Goal: Task Accomplishment & Management: Manage account settings

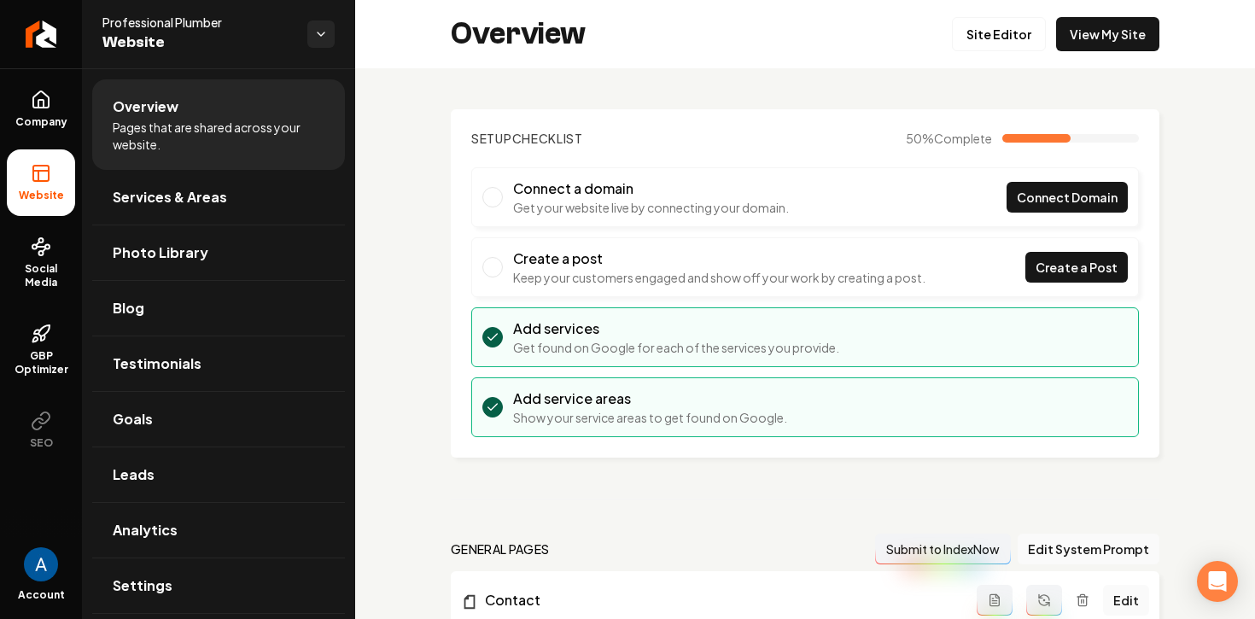
click at [47, 27] on icon "Return to dashboard" at bounding box center [41, 34] width 14 height 14
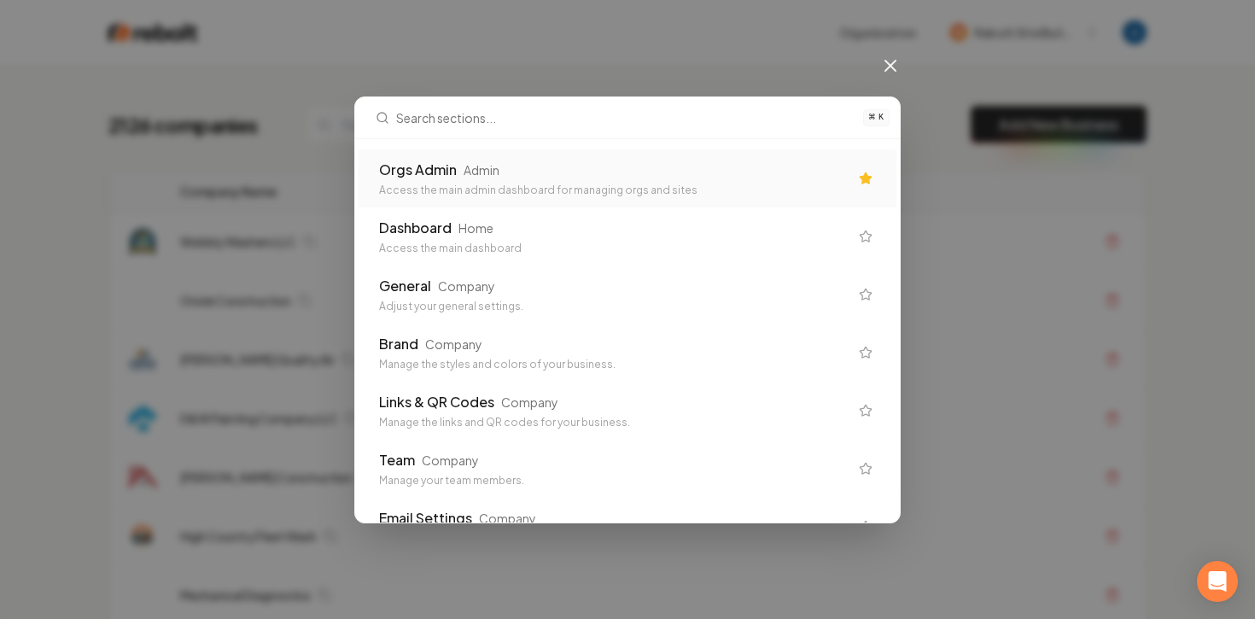
type input "g"
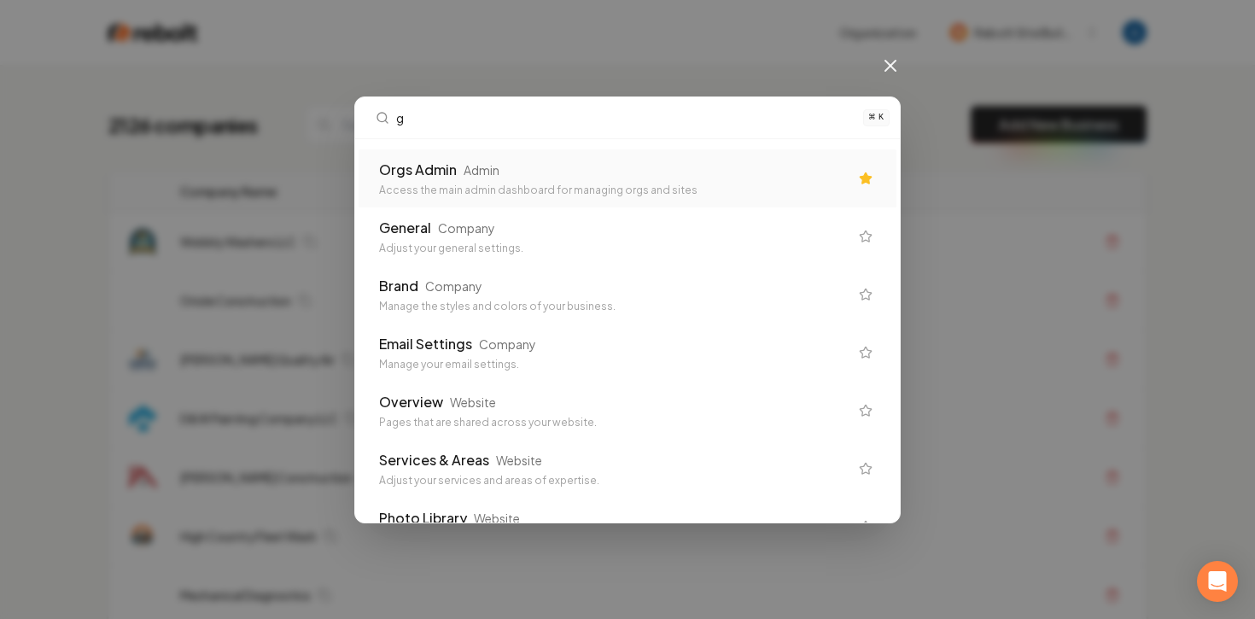
click at [527, 174] on div "Orgs Admin Admin" at bounding box center [613, 170] width 469 height 20
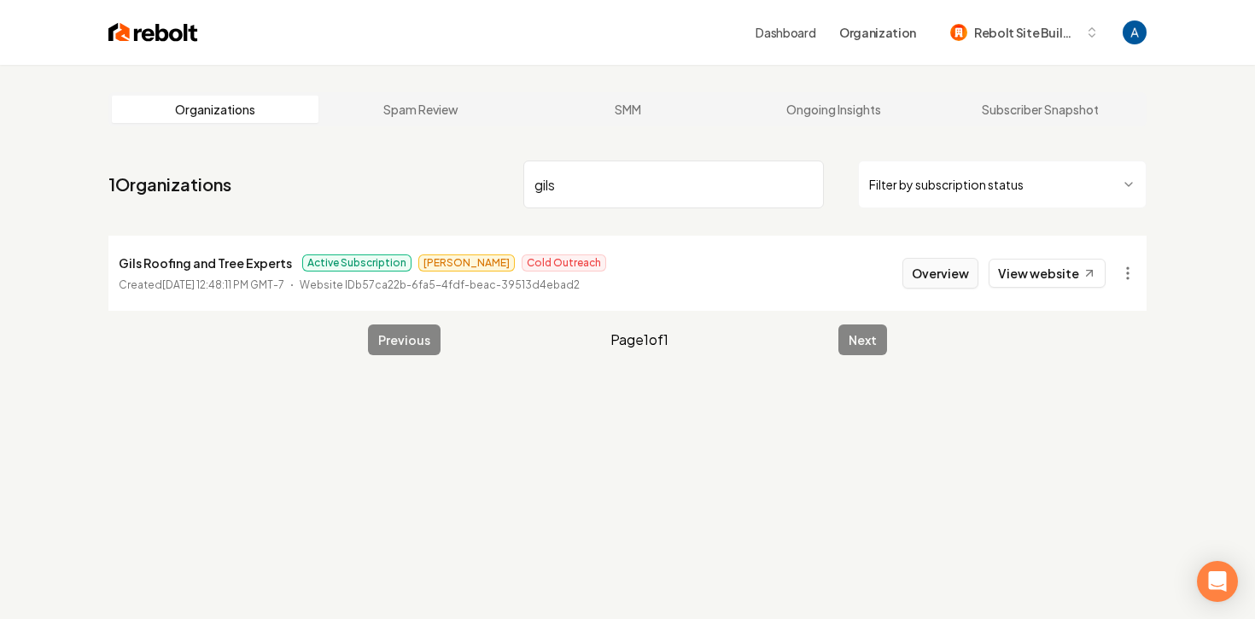
type input "gils"
click at [952, 267] on button "Overview" at bounding box center [940, 273] width 76 height 31
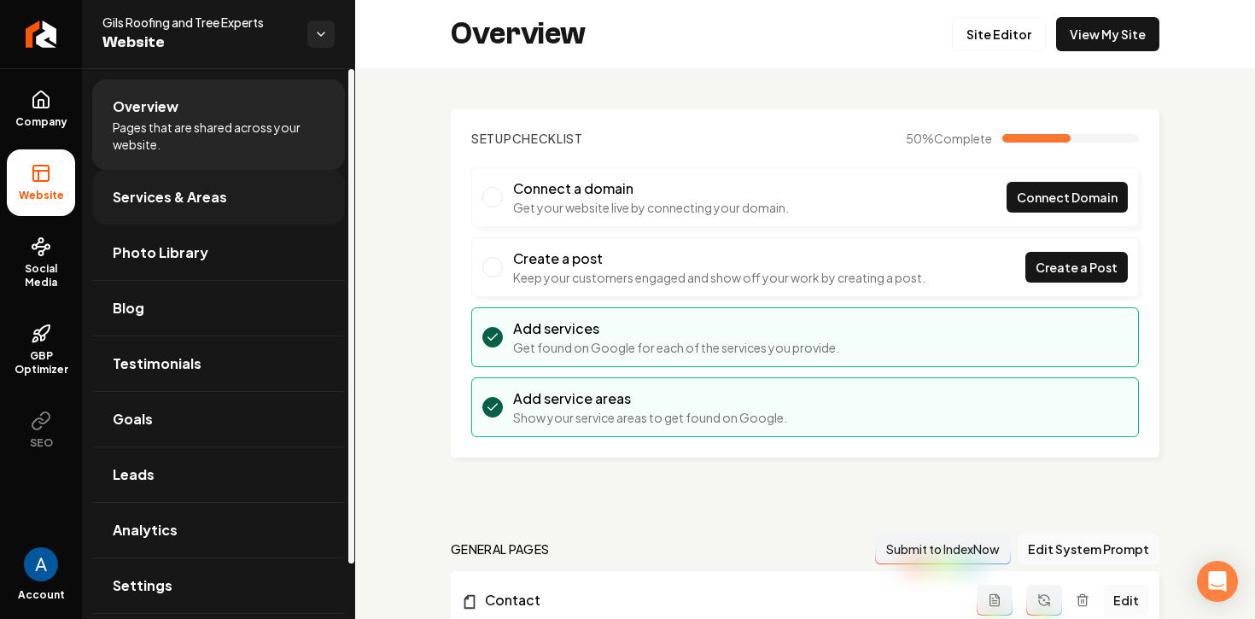
click at [159, 210] on link "Services & Areas" at bounding box center [218, 197] width 253 height 55
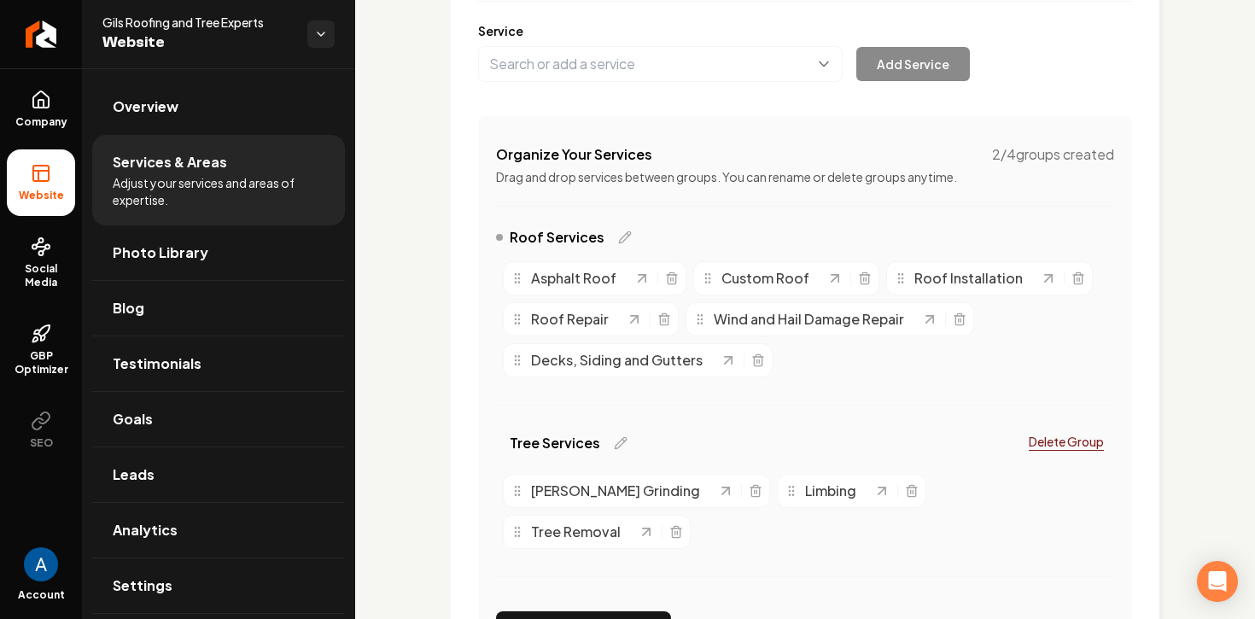
scroll to position [236, 0]
click at [668, 283] on icon "Main content area" at bounding box center [671, 278] width 8 height 9
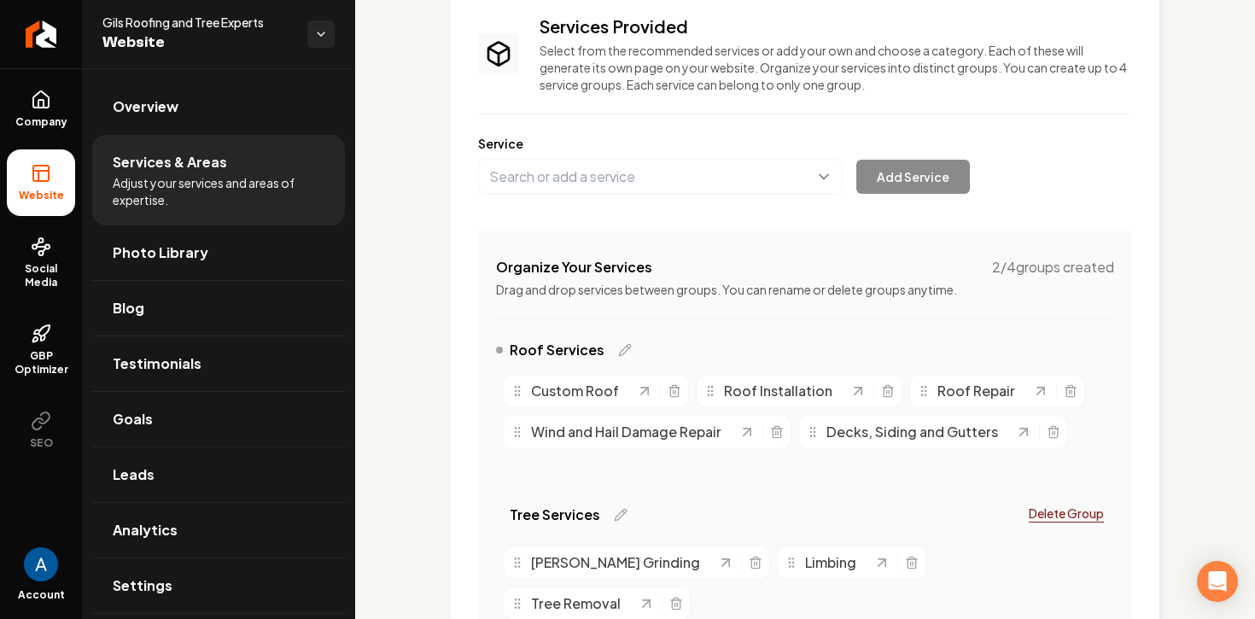
scroll to position [125, 0]
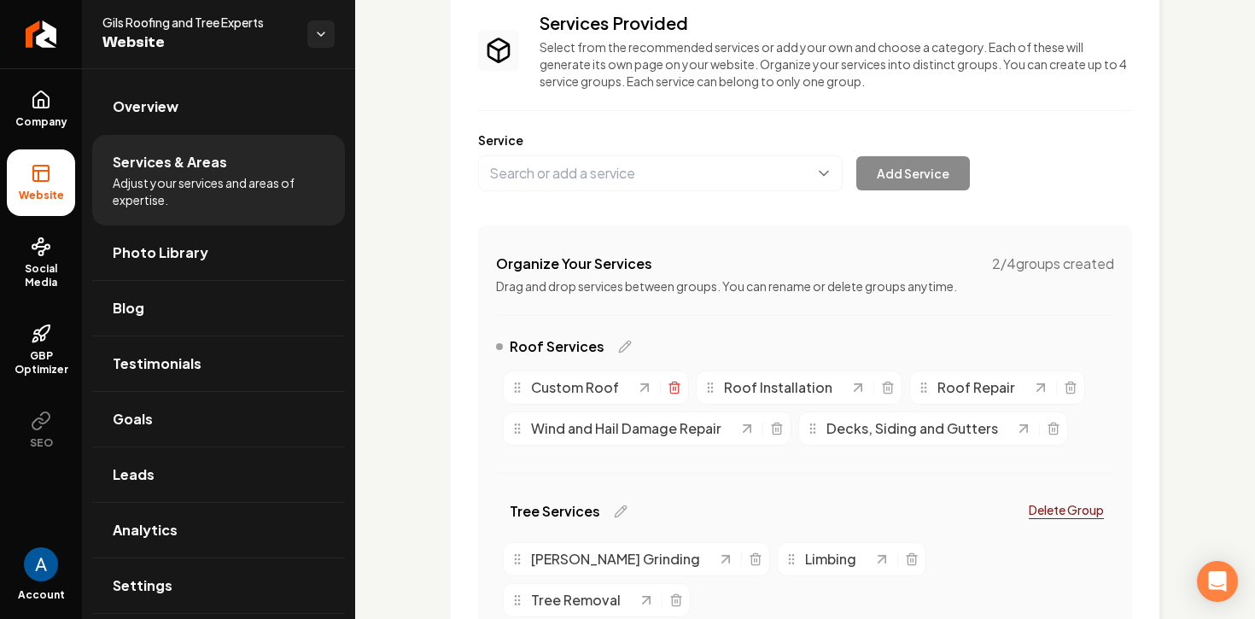
click at [671, 392] on icon "Main content area" at bounding box center [674, 388] width 14 height 14
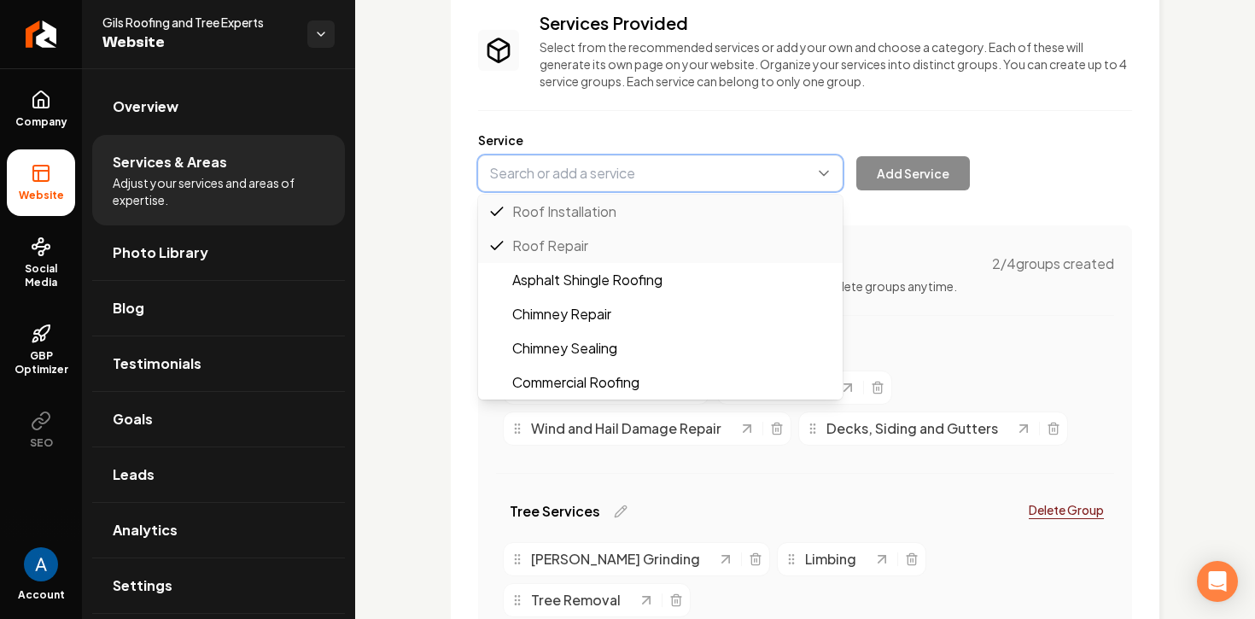
click at [621, 184] on button "Main content area" at bounding box center [660, 173] width 364 height 36
type input "Asphalt Shingle Roofing"
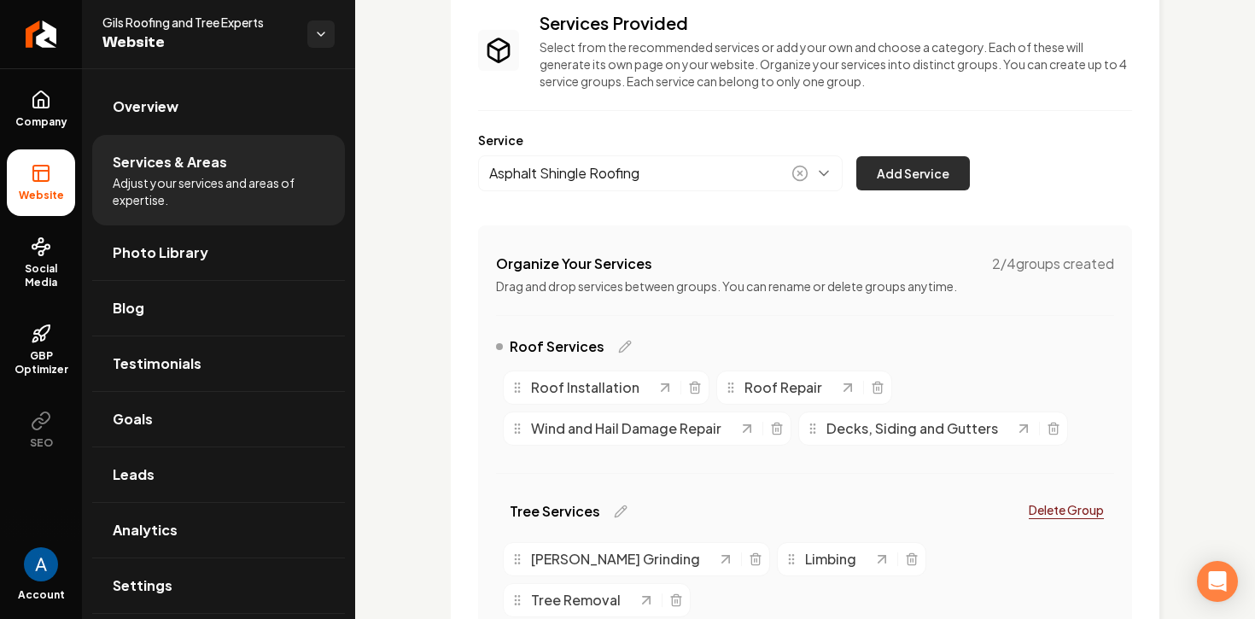
click at [885, 186] on button "Add Service" at bounding box center [913, 173] width 114 height 34
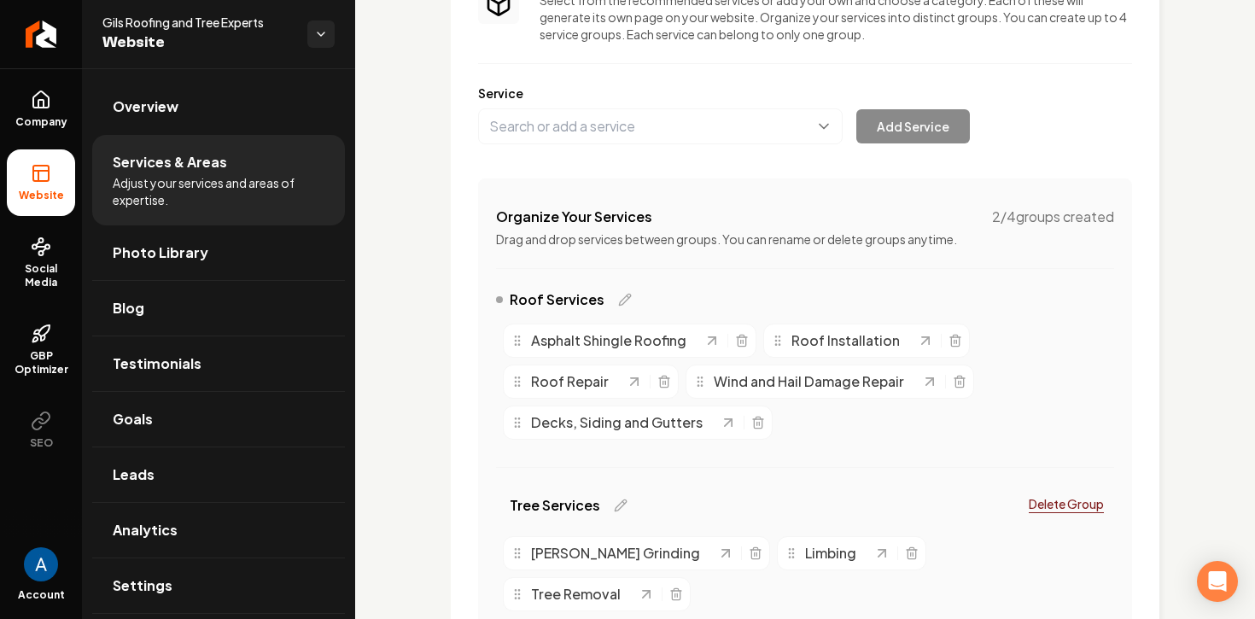
scroll to position [130, 0]
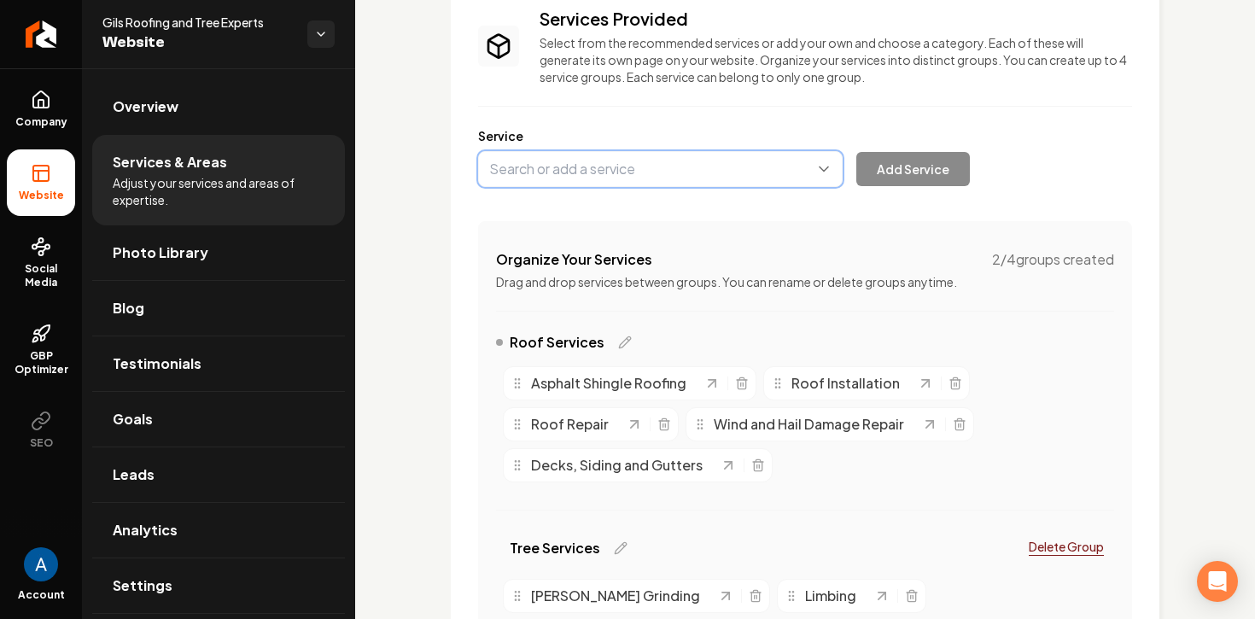
click at [594, 172] on button "Main content area" at bounding box center [660, 169] width 364 height 36
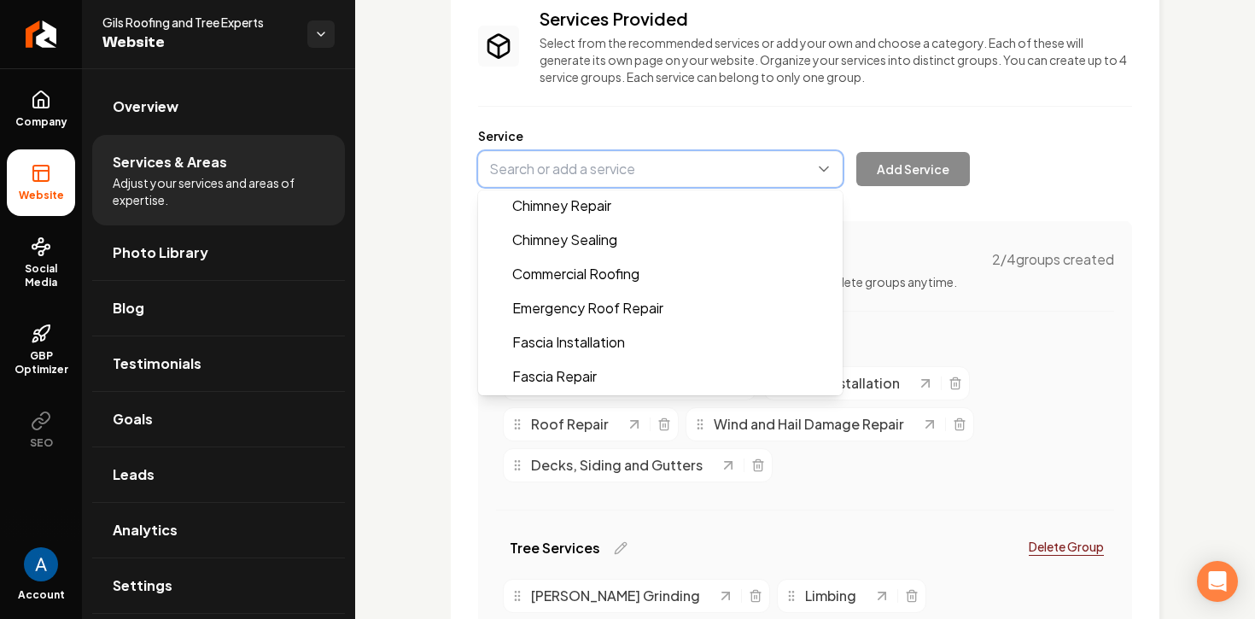
scroll to position [110, 0]
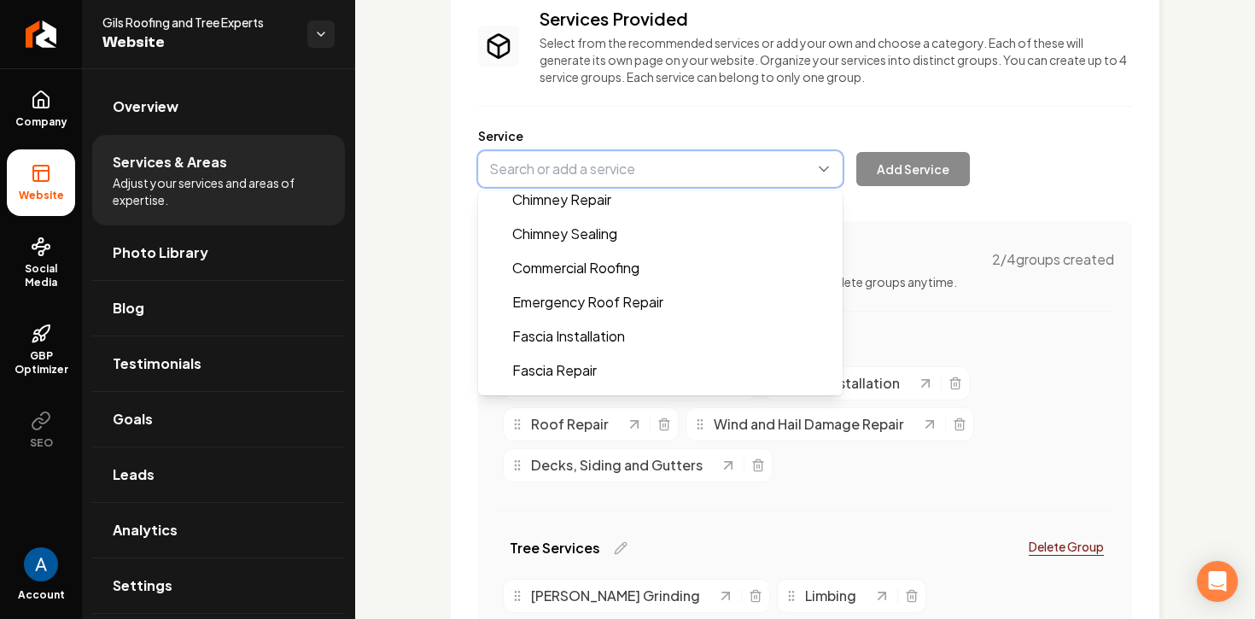
type input "Commercial Roofing"
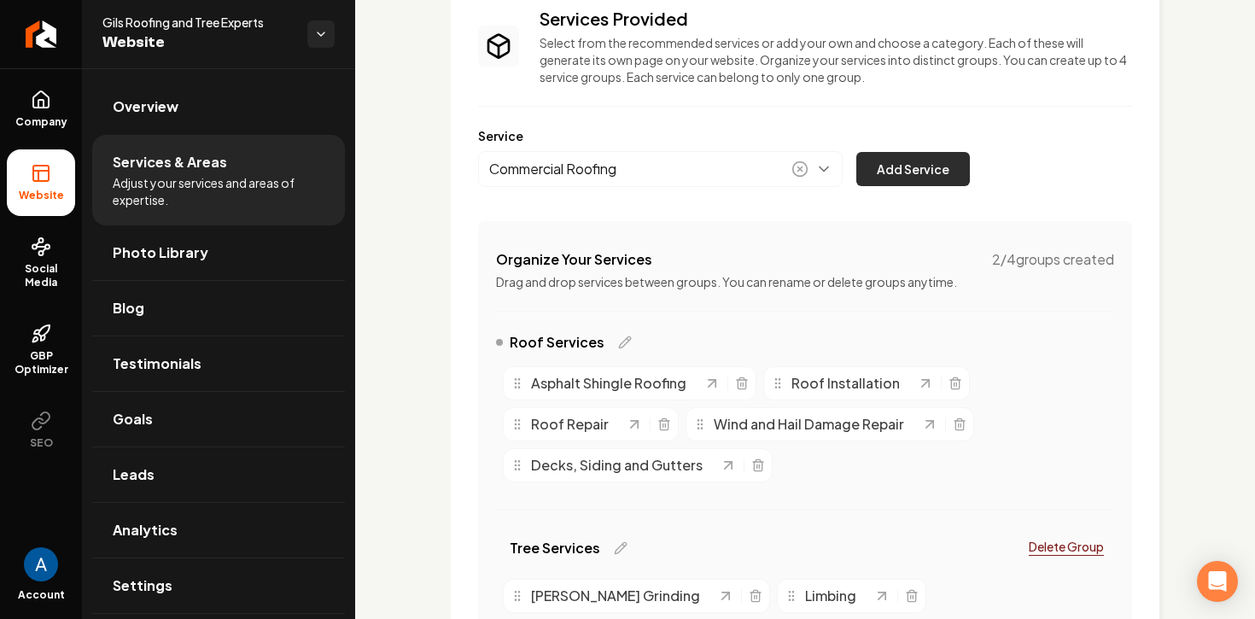
click at [912, 172] on button "Add Service" at bounding box center [913, 169] width 114 height 34
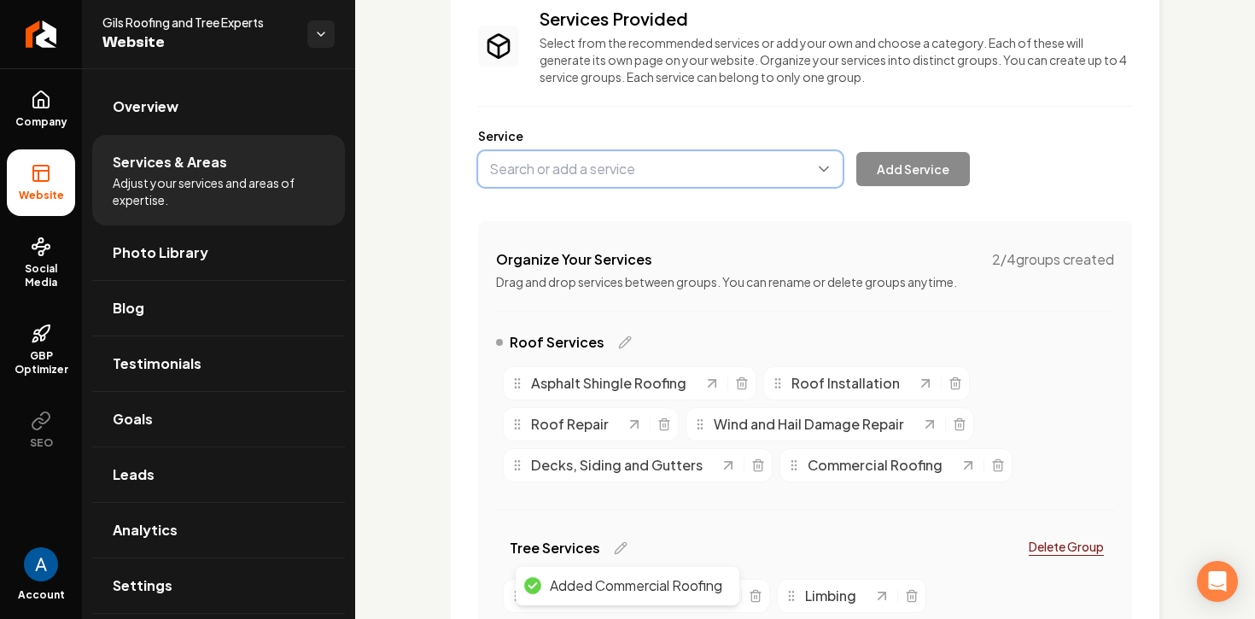
click at [590, 168] on button "Main content area" at bounding box center [660, 169] width 364 height 36
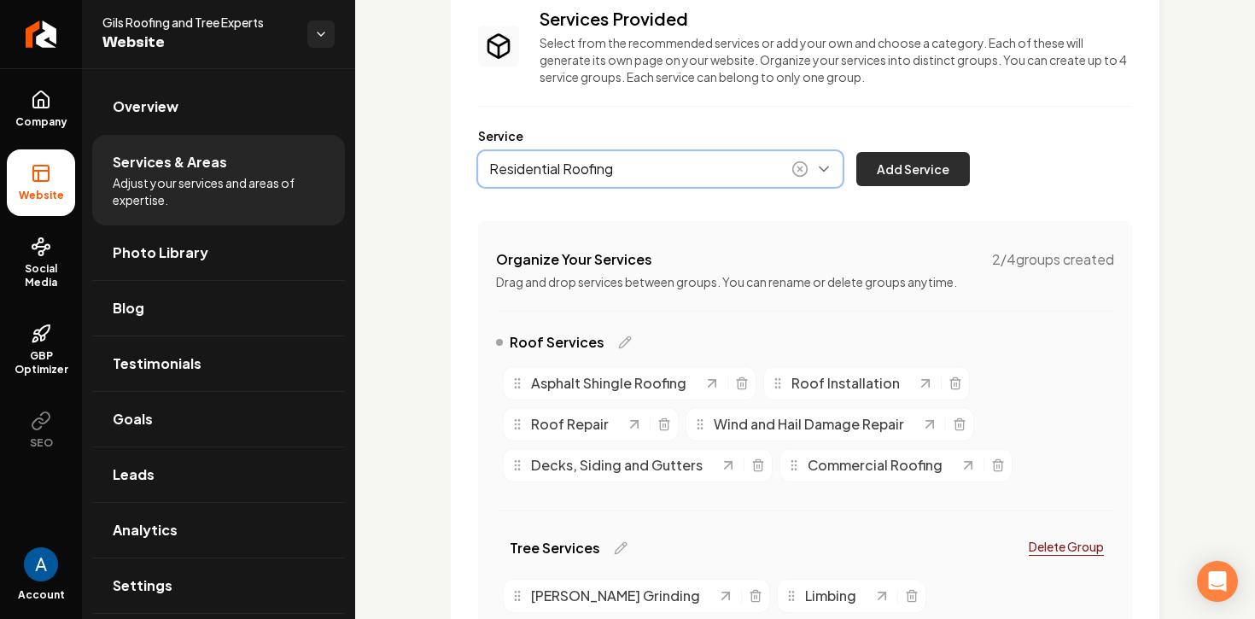
type input "Residential Roofing"
click at [900, 168] on button "Add Service" at bounding box center [913, 169] width 114 height 34
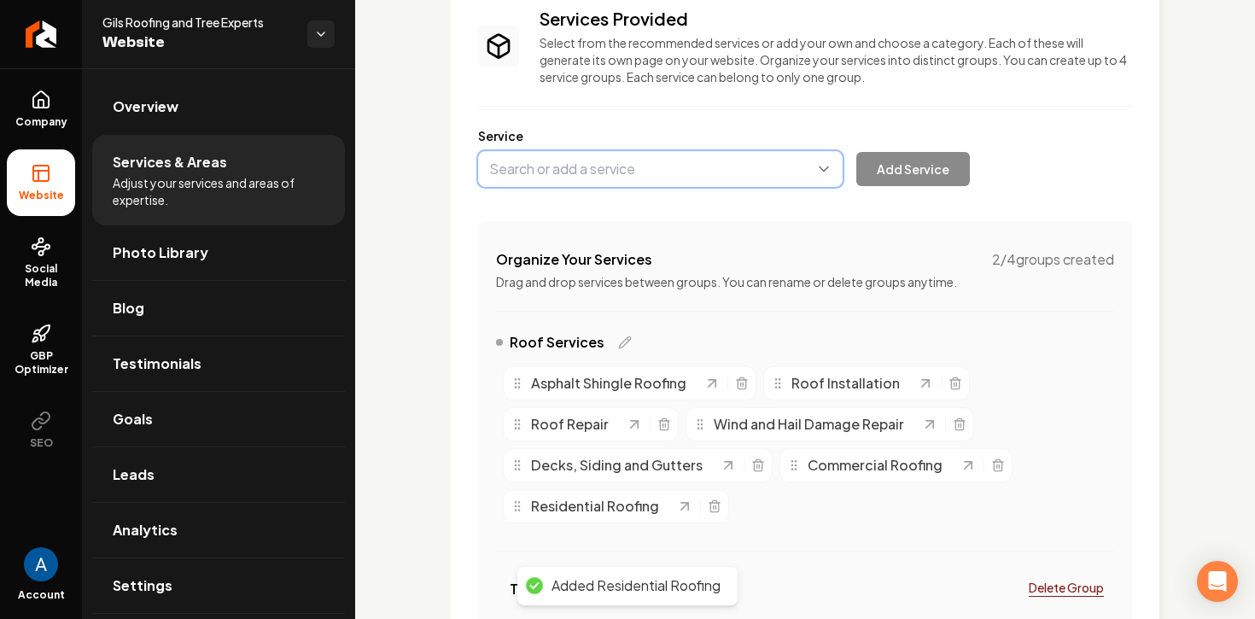
click at [632, 160] on button "Main content area" at bounding box center [660, 169] width 364 height 36
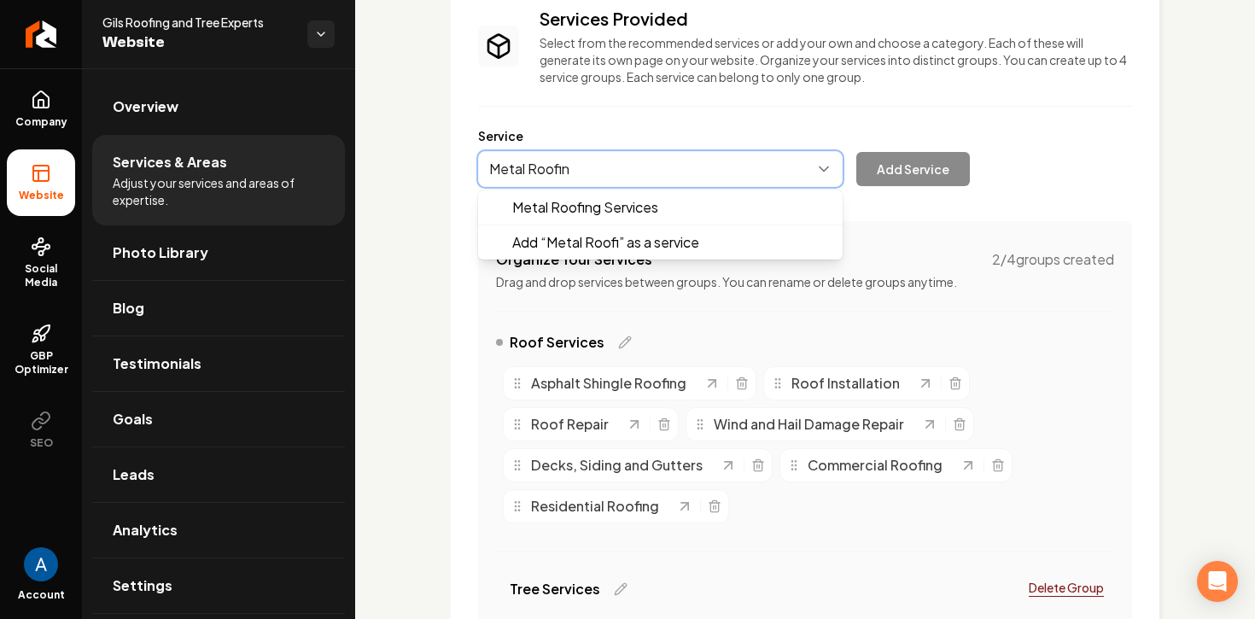
type input "Metal Roofing"
click at [649, 168] on button "Main content area" at bounding box center [660, 169] width 364 height 36
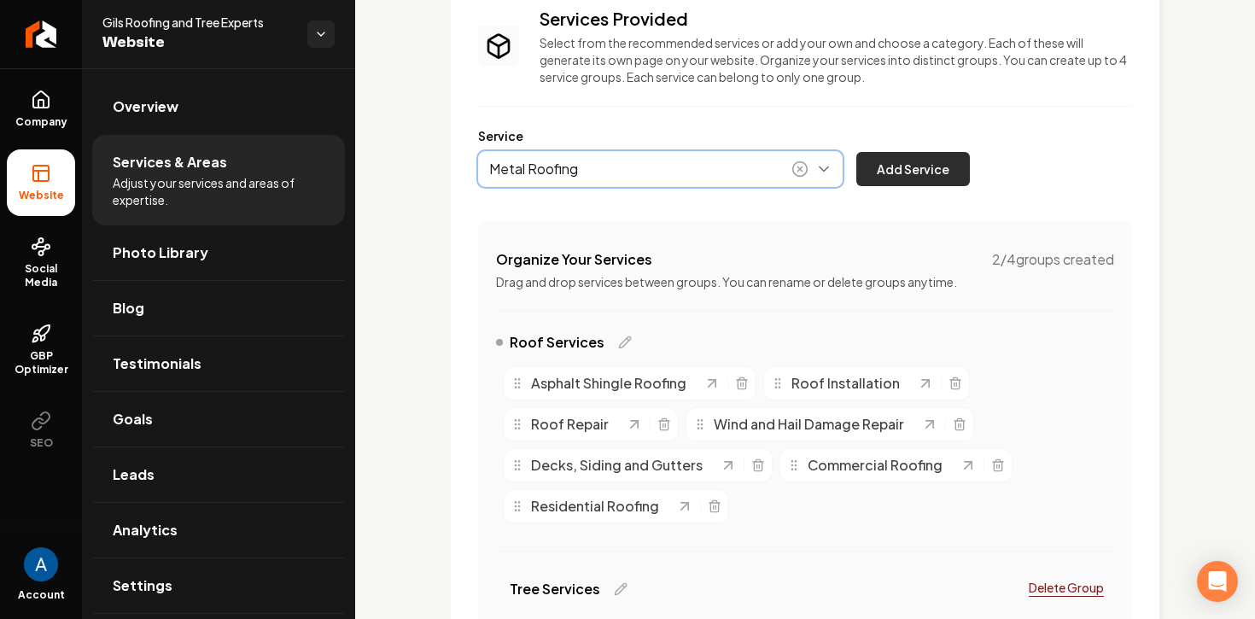
type input "Metal Roofing"
click at [916, 172] on button "Add Service" at bounding box center [913, 169] width 114 height 34
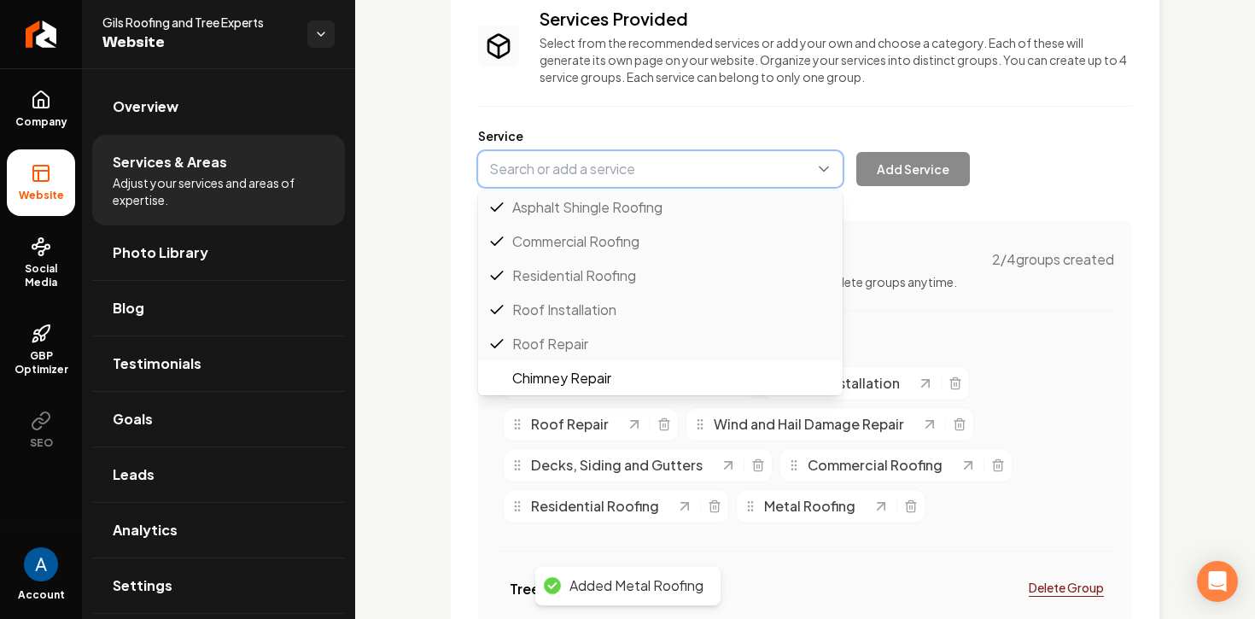
click at [677, 174] on button "Main content area" at bounding box center [660, 169] width 364 height 36
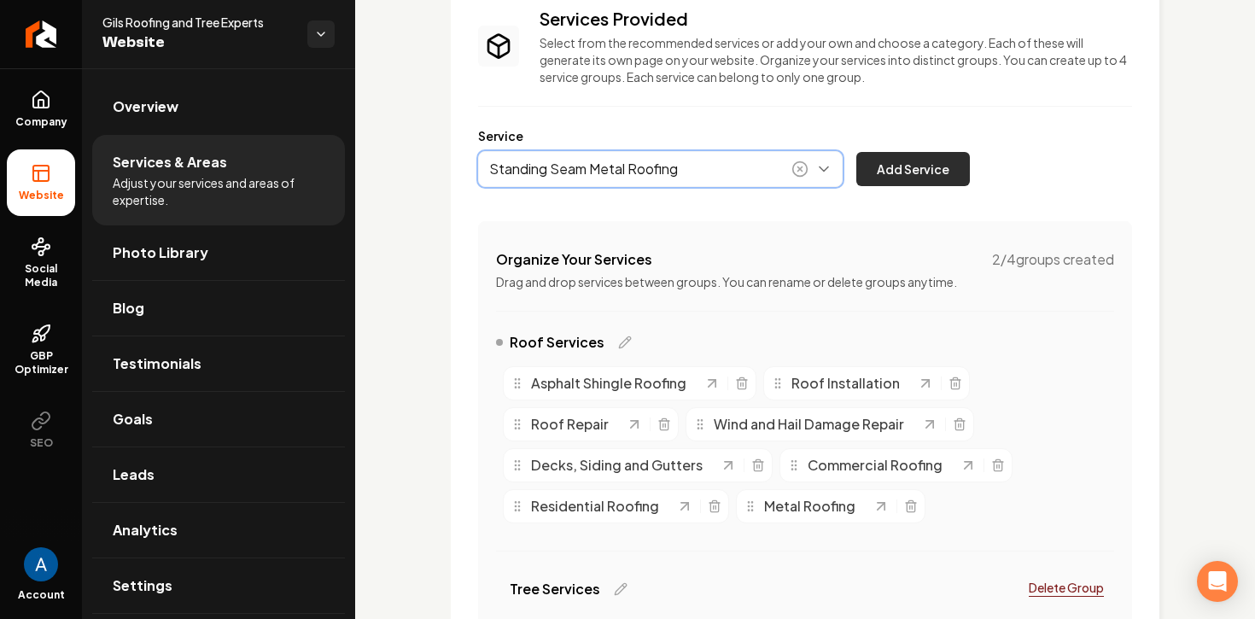
type input "Standing Seam Metal Roofing"
click at [912, 167] on button "Add Service" at bounding box center [913, 169] width 114 height 34
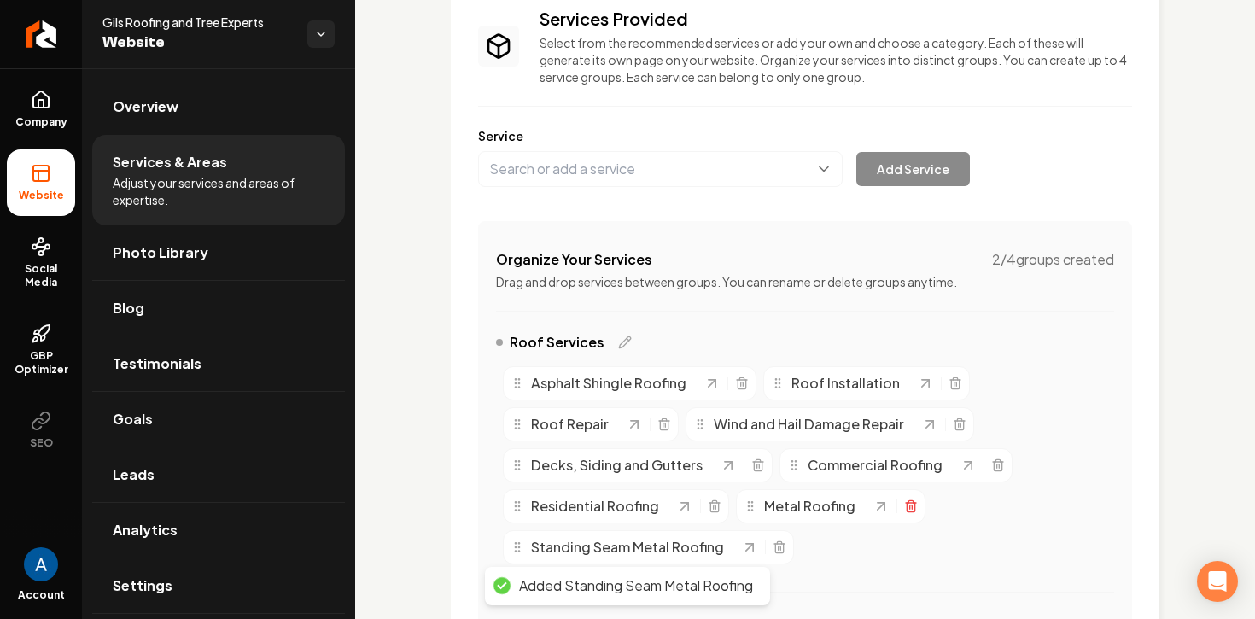
click at [904, 508] on icon "Main content area" at bounding box center [911, 506] width 14 height 14
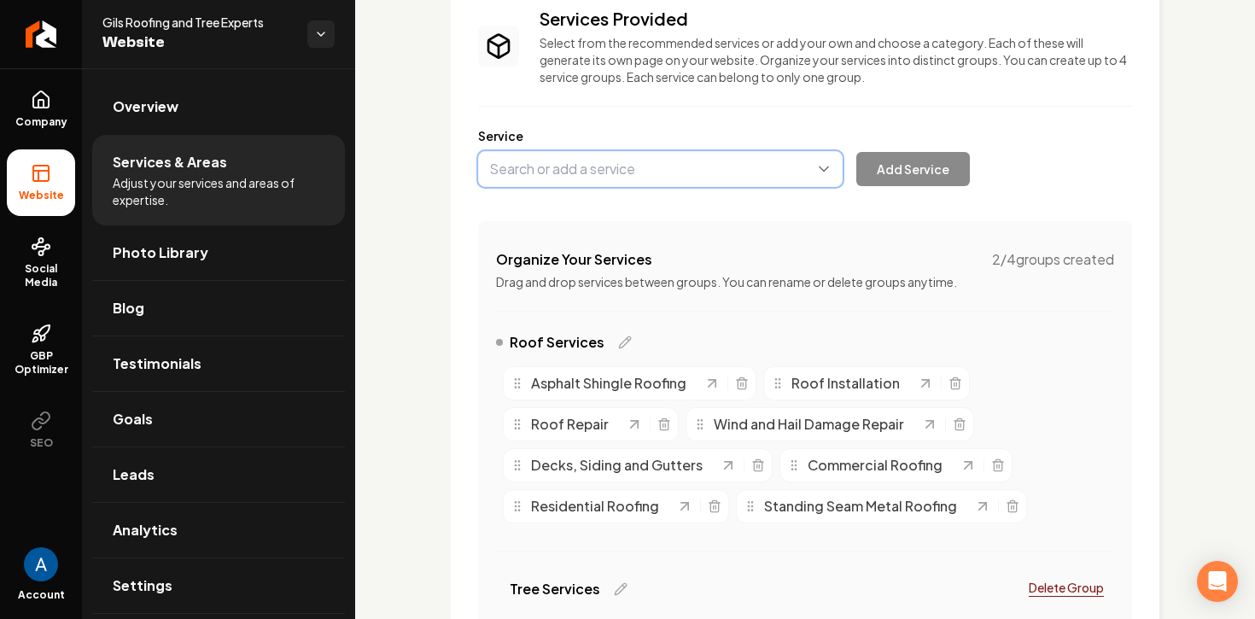
click at [584, 170] on button "Main content area" at bounding box center [660, 169] width 364 height 36
type input "TPO Roofing"
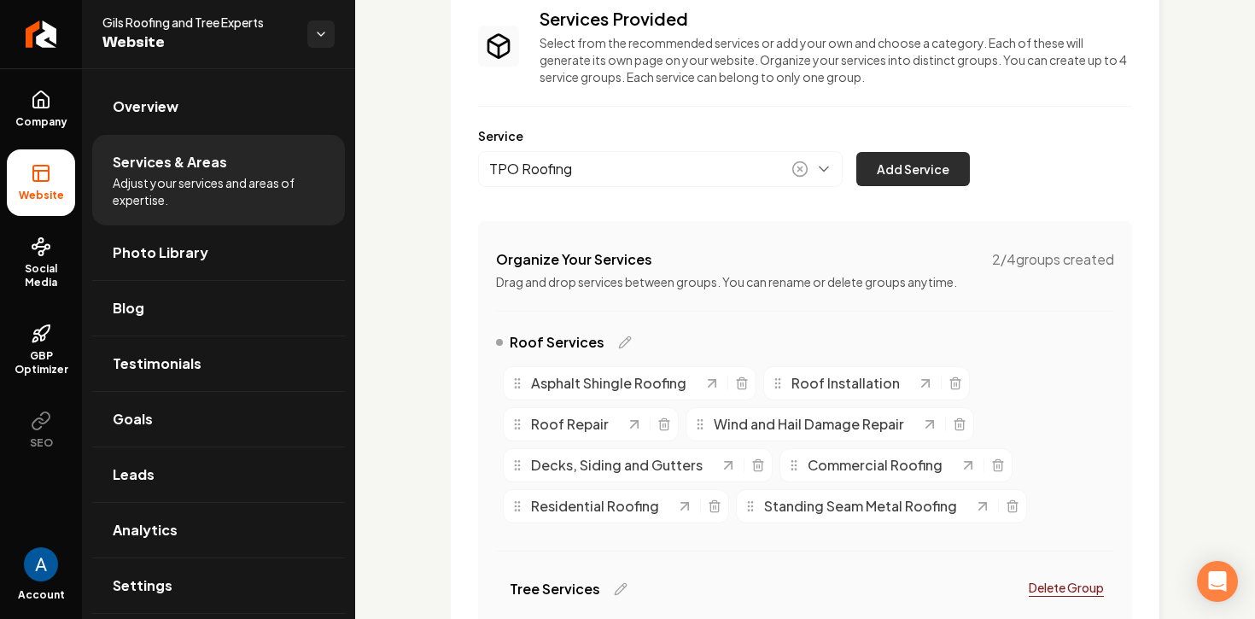
click at [885, 171] on button "Add Service" at bounding box center [913, 169] width 114 height 34
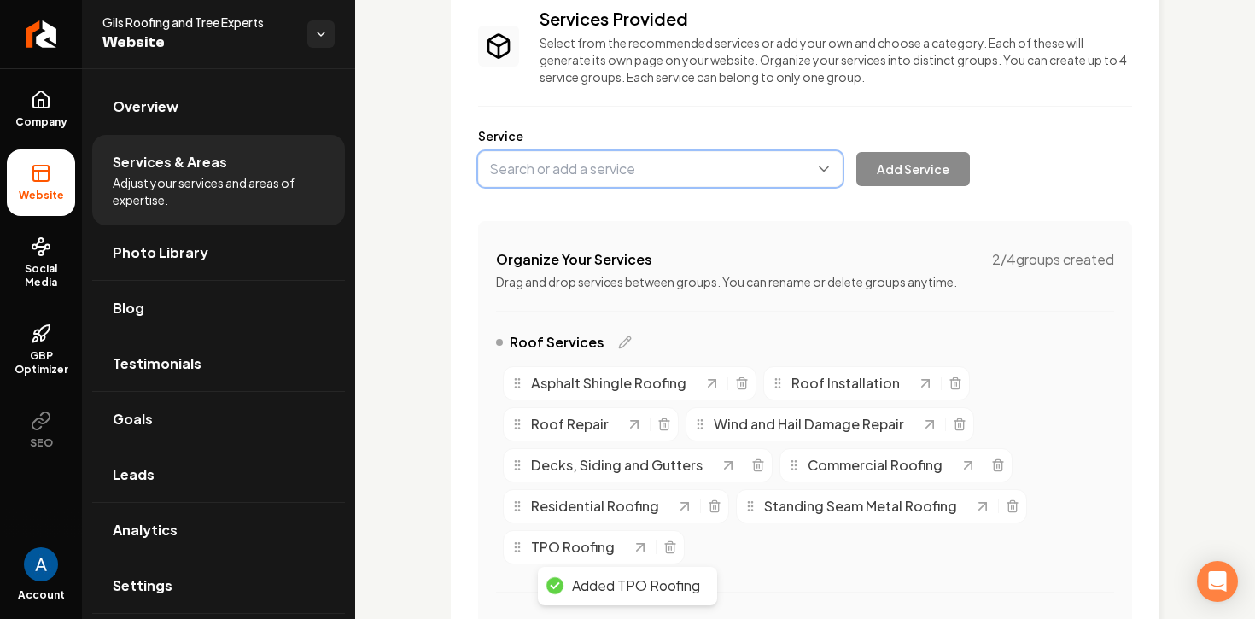
click at [656, 176] on button "Main content area" at bounding box center [660, 169] width 364 height 36
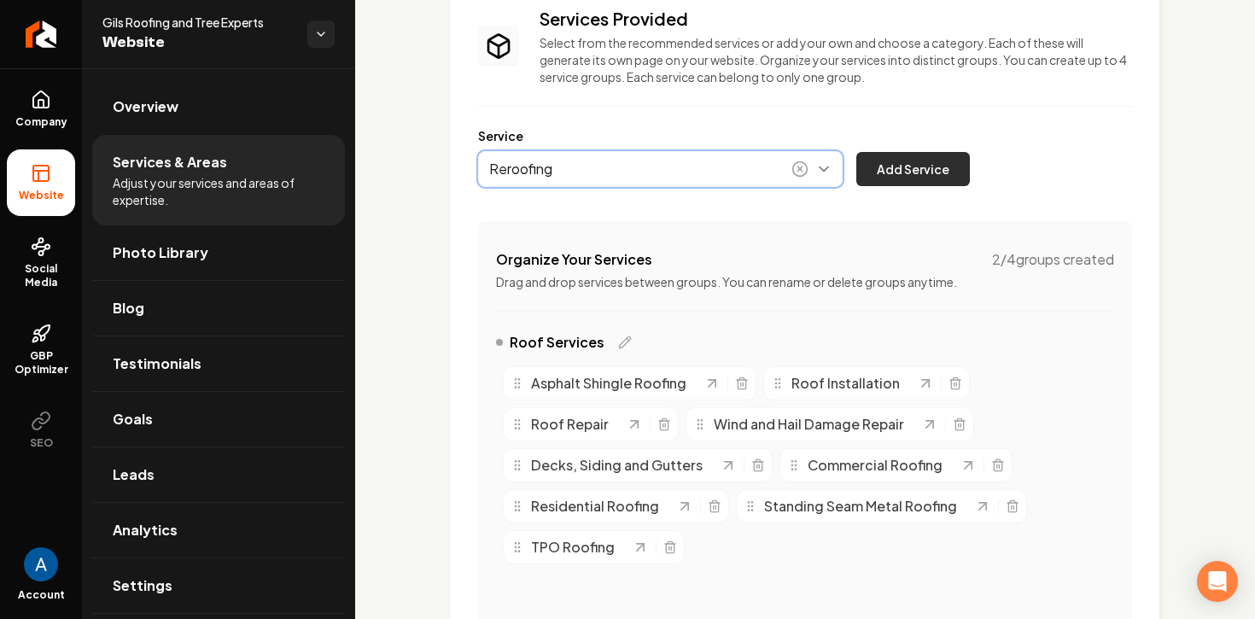
type input "Reroofing"
click at [955, 181] on button "Add Service" at bounding box center [913, 169] width 114 height 34
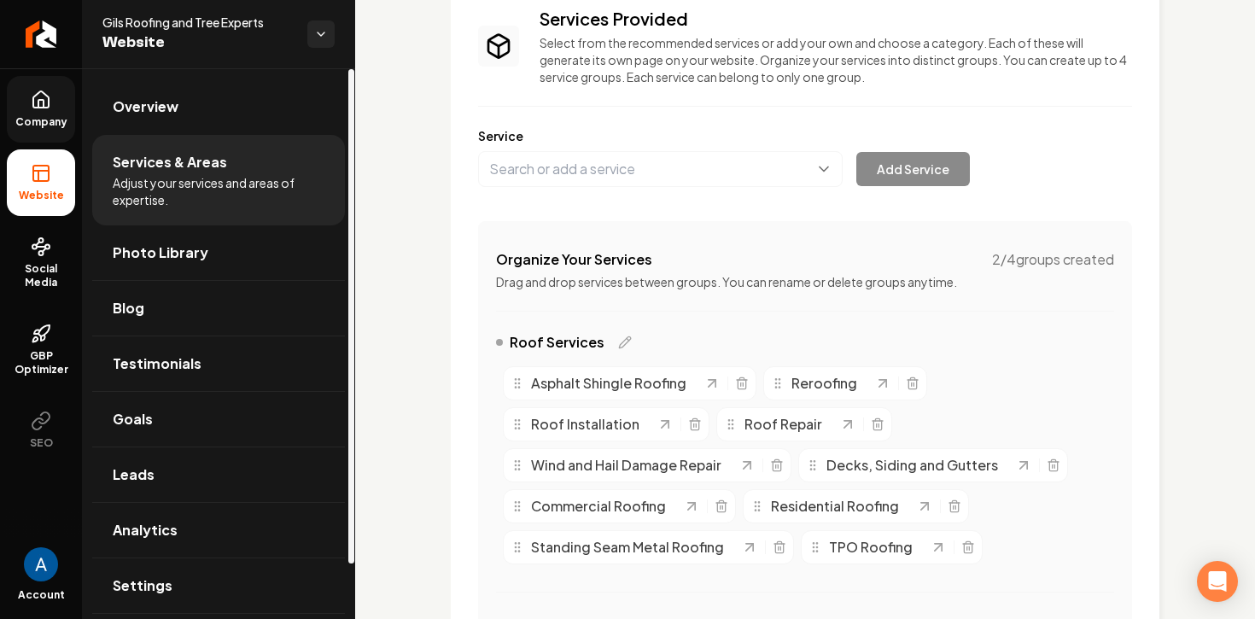
click at [43, 106] on icon at bounding box center [40, 104] width 5 height 8
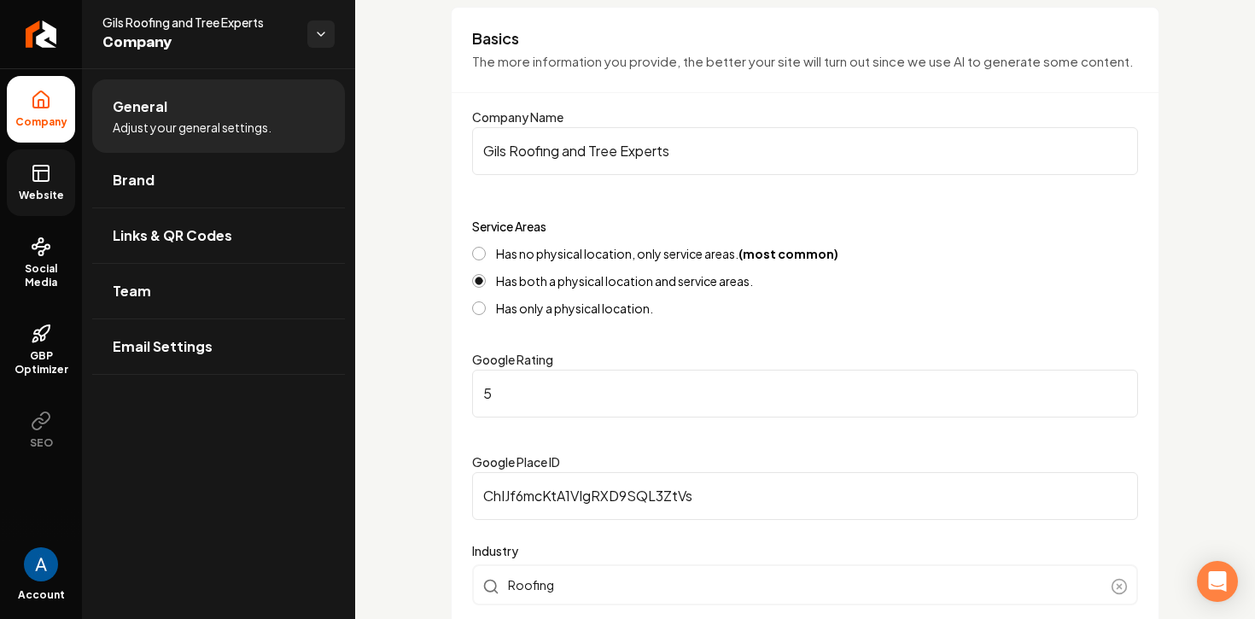
click at [26, 173] on link "Website" at bounding box center [41, 182] width 68 height 67
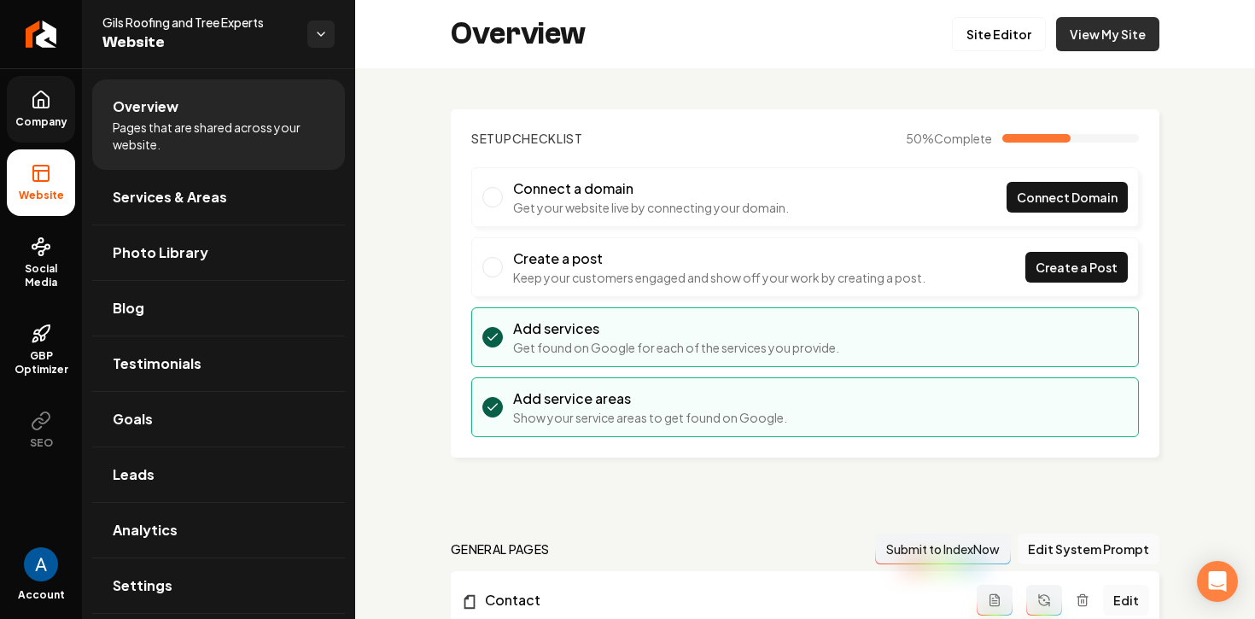
click at [1128, 32] on link "View My Site" at bounding box center [1107, 34] width 103 height 34
click at [1004, 32] on link "Site Editor" at bounding box center [999, 34] width 94 height 34
